Goal: Check status: Check status

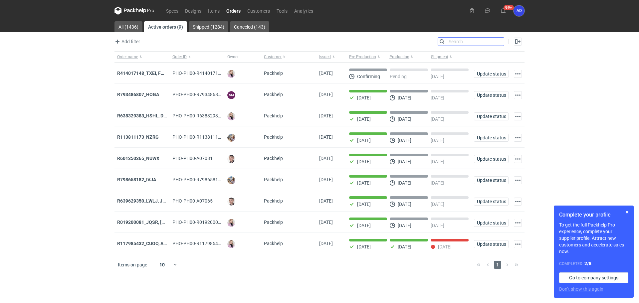
click at [499, 42] on input "Search" at bounding box center [471, 42] width 66 height 8
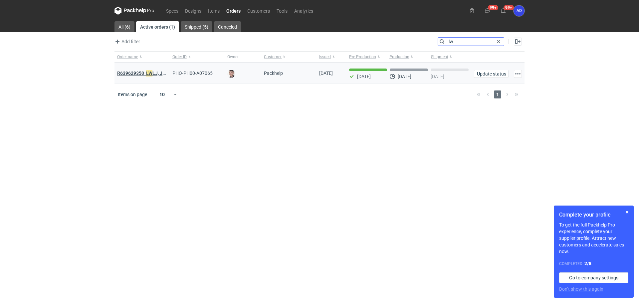
type input "lw"
click at [141, 73] on strong "R639629350_ LW LJ, JGWC" at bounding box center [145, 73] width 56 height 7
